Goal: Task Accomplishment & Management: Use online tool/utility

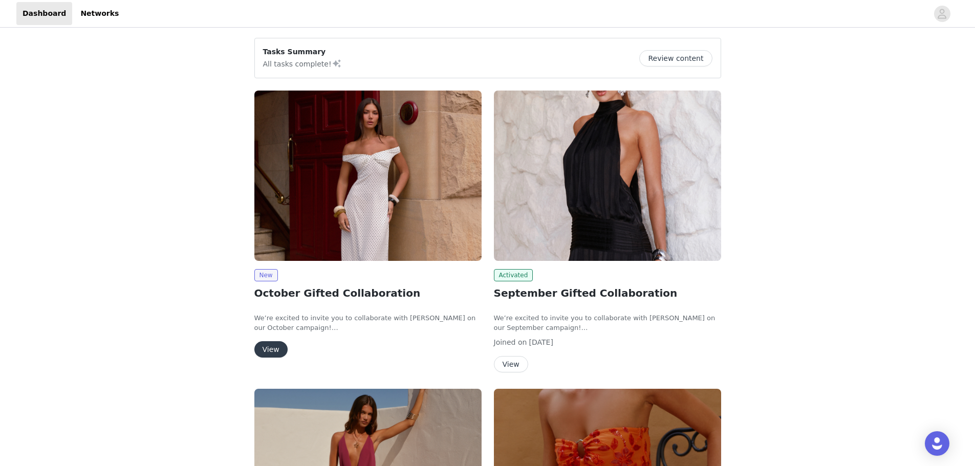
click at [272, 343] on button "View" at bounding box center [270, 350] width 33 height 16
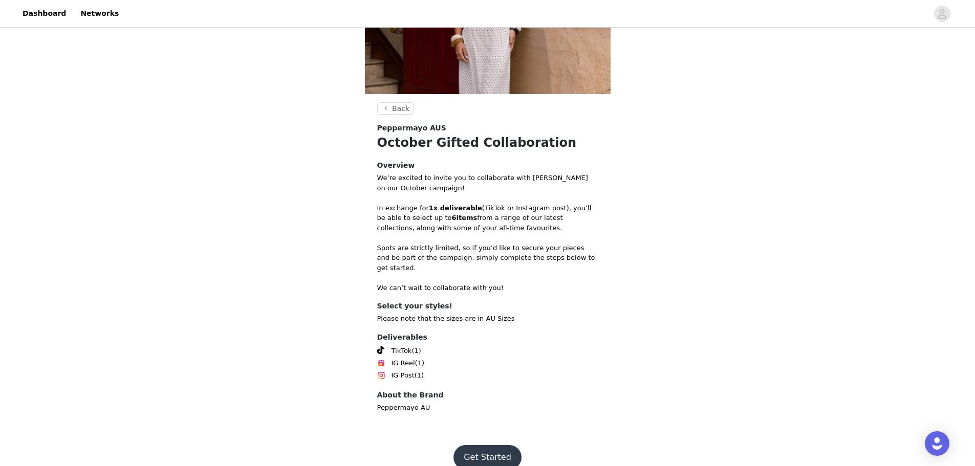
scroll to position [126, 0]
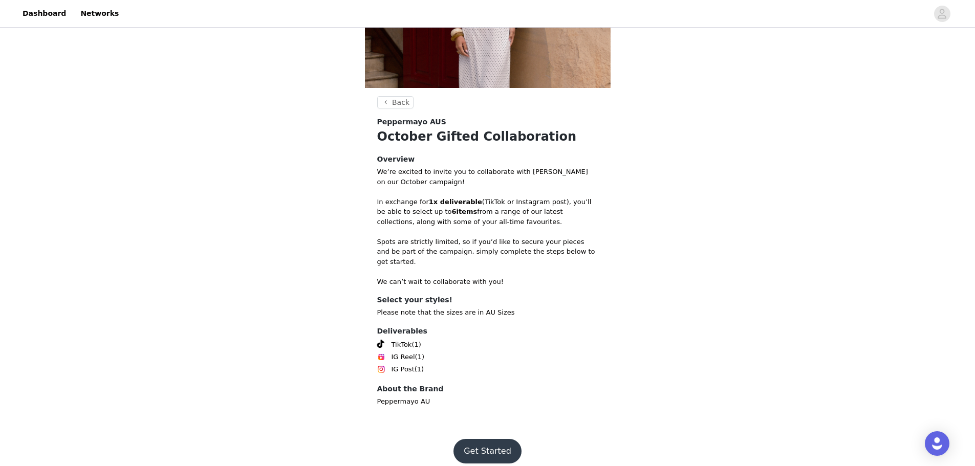
click at [485, 440] on button "Get Started" at bounding box center [488, 451] width 68 height 25
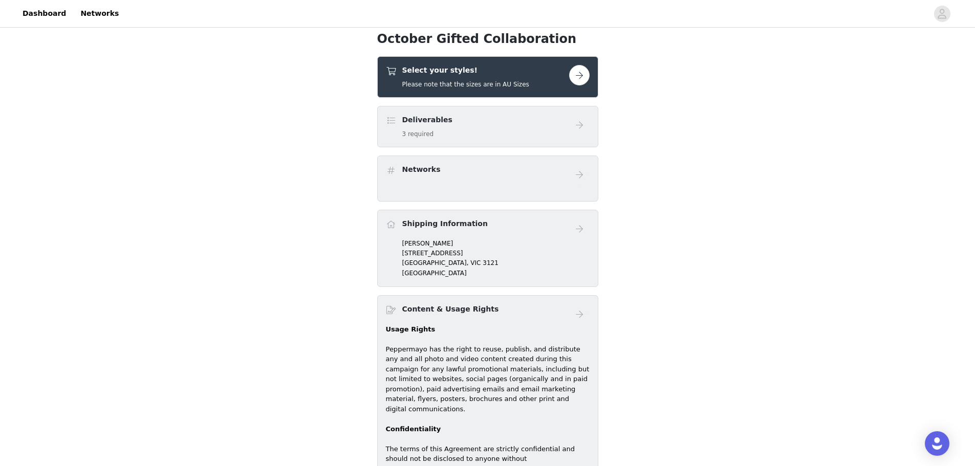
scroll to position [171, 0]
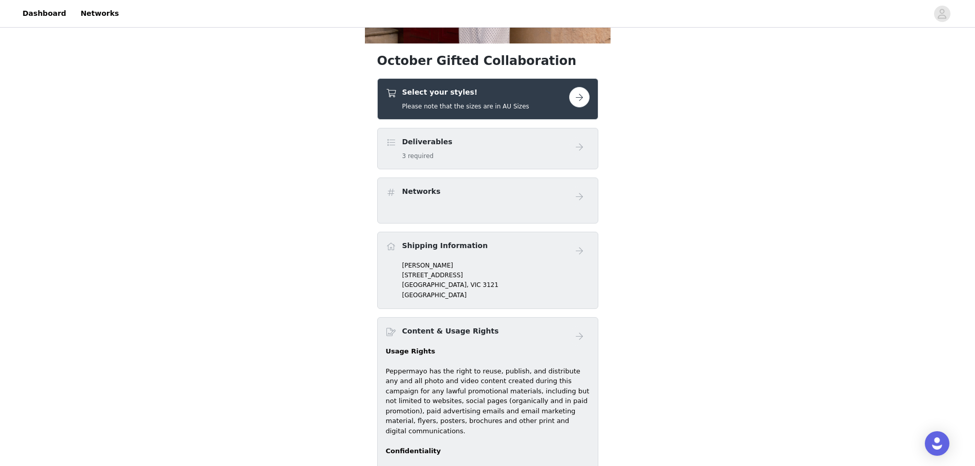
click at [583, 96] on button "button" at bounding box center [579, 97] width 20 height 20
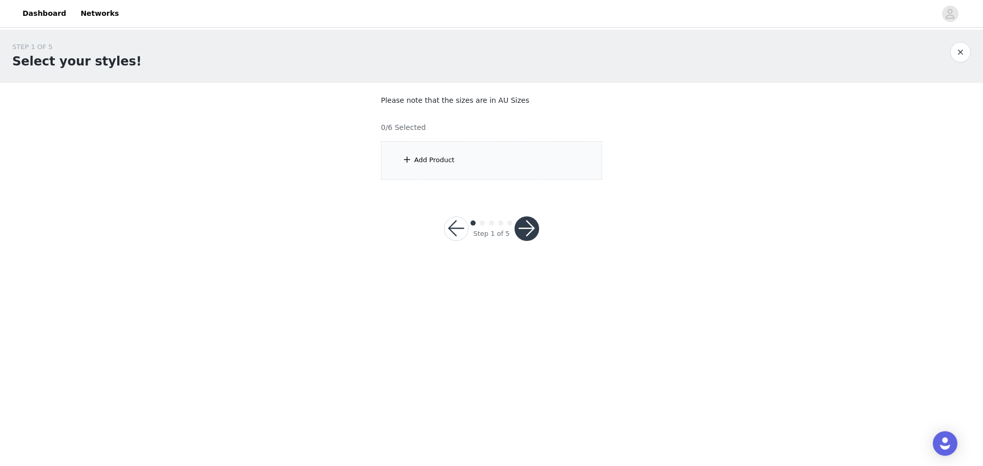
click at [427, 175] on div "Add Product" at bounding box center [491, 160] width 221 height 38
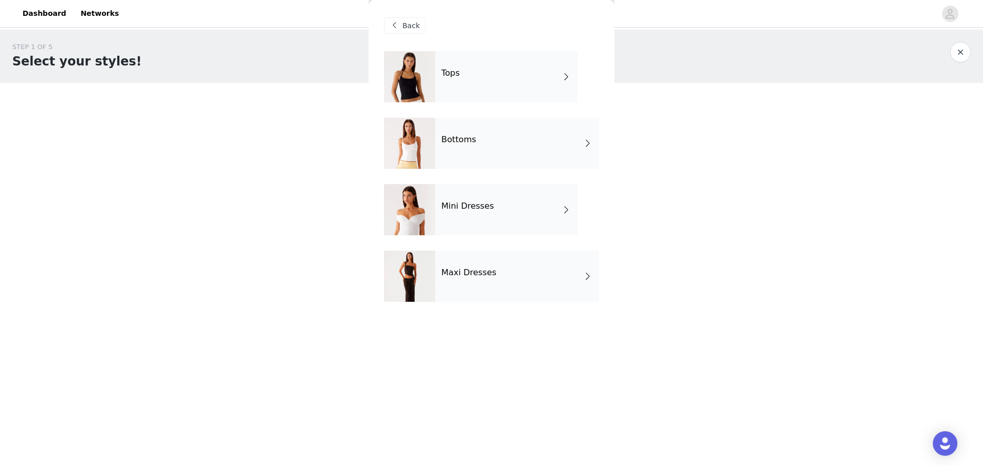
click at [491, 77] on div "Tops" at bounding box center [506, 76] width 142 height 51
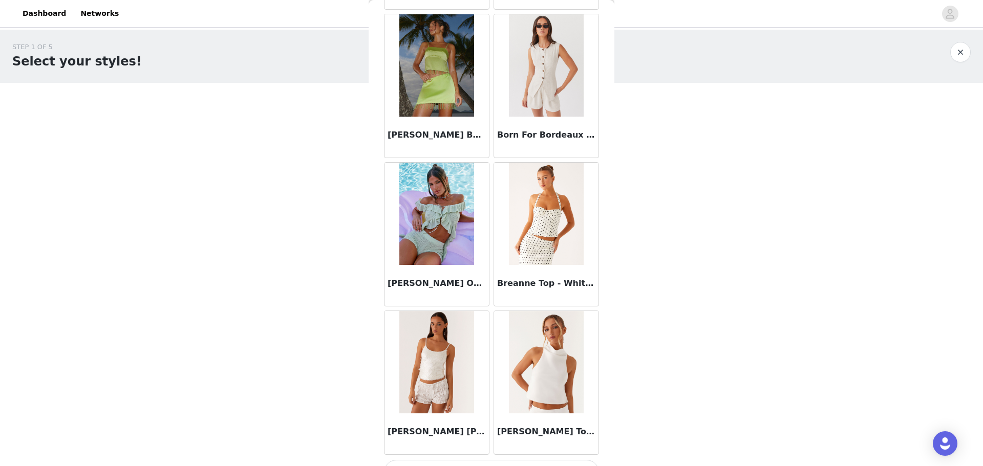
scroll to position [1100, 0]
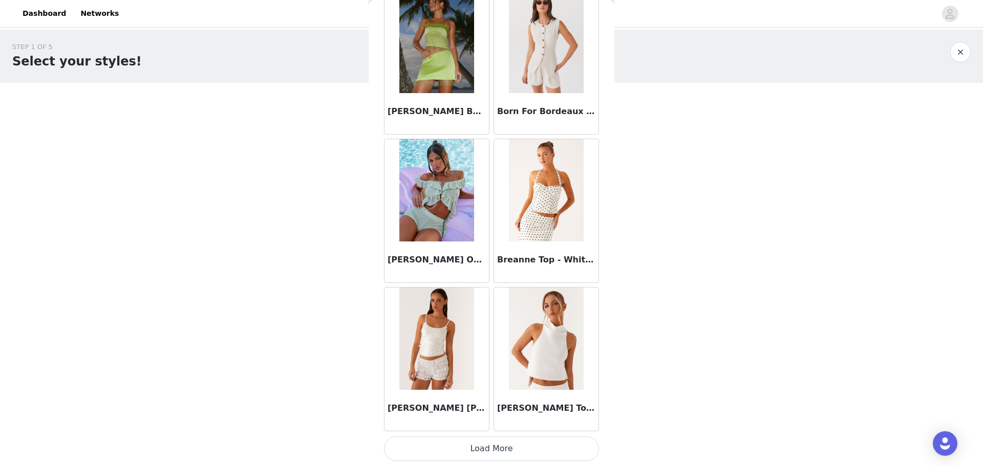
click at [501, 450] on button "Load More" at bounding box center [491, 449] width 215 height 25
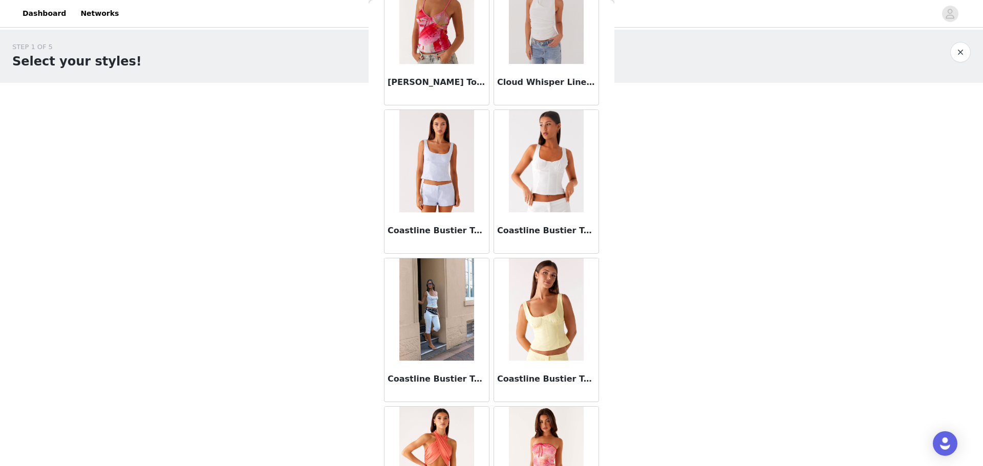
scroll to position [2585, 0]
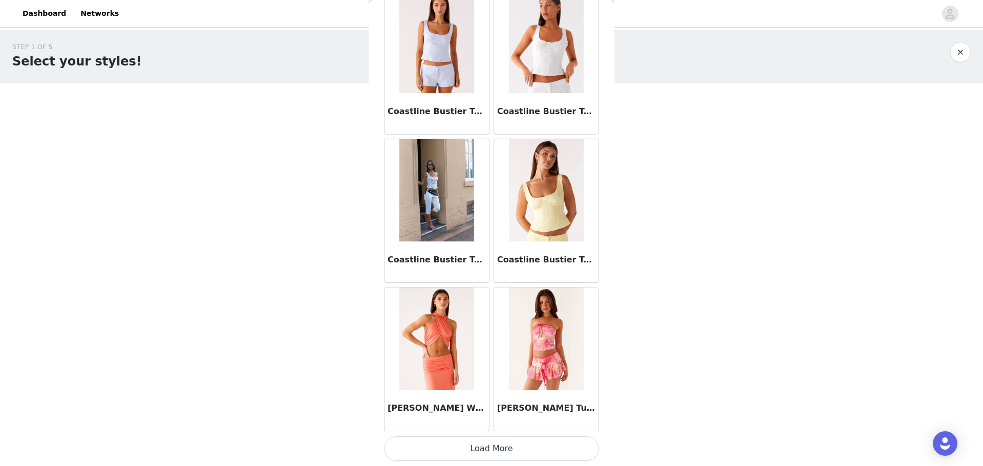
click at [488, 445] on button "Load More" at bounding box center [491, 449] width 215 height 25
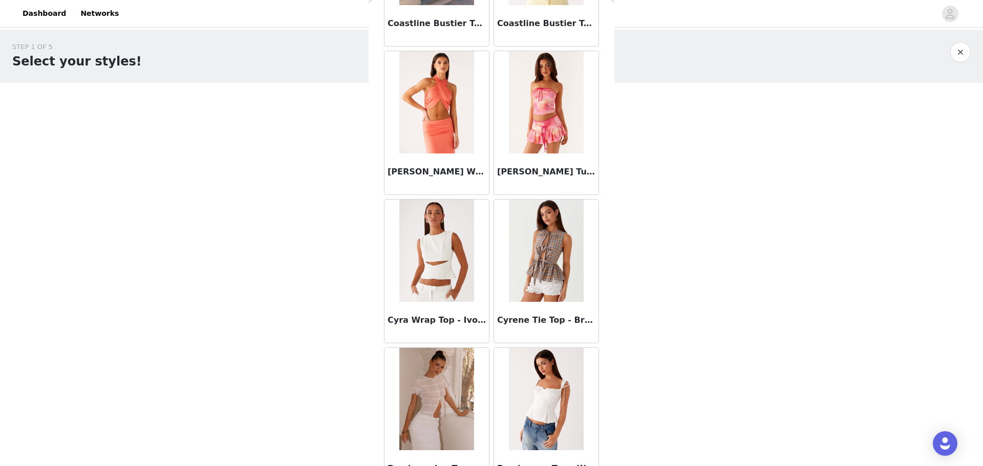
scroll to position [3012, 0]
